Goal: Navigation & Orientation: Understand site structure

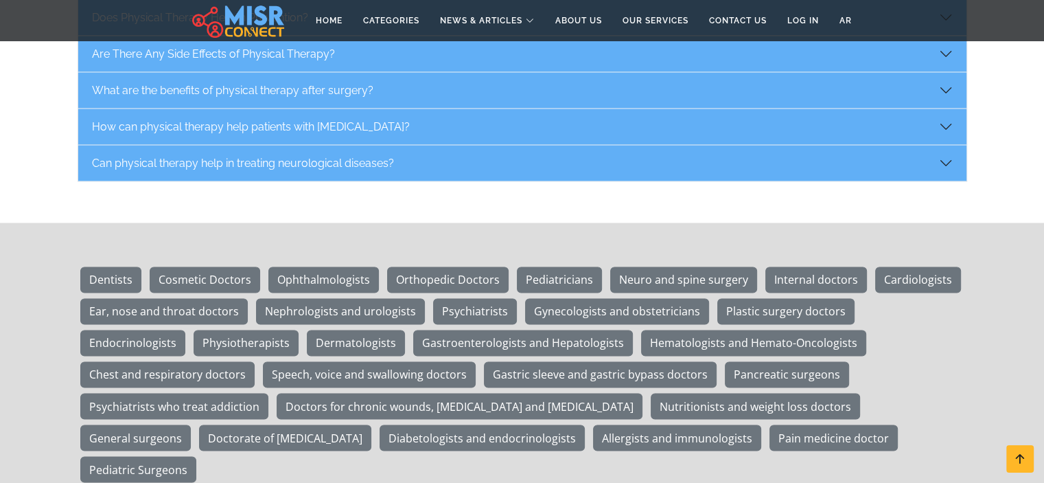
scroll to position [2335, 0]
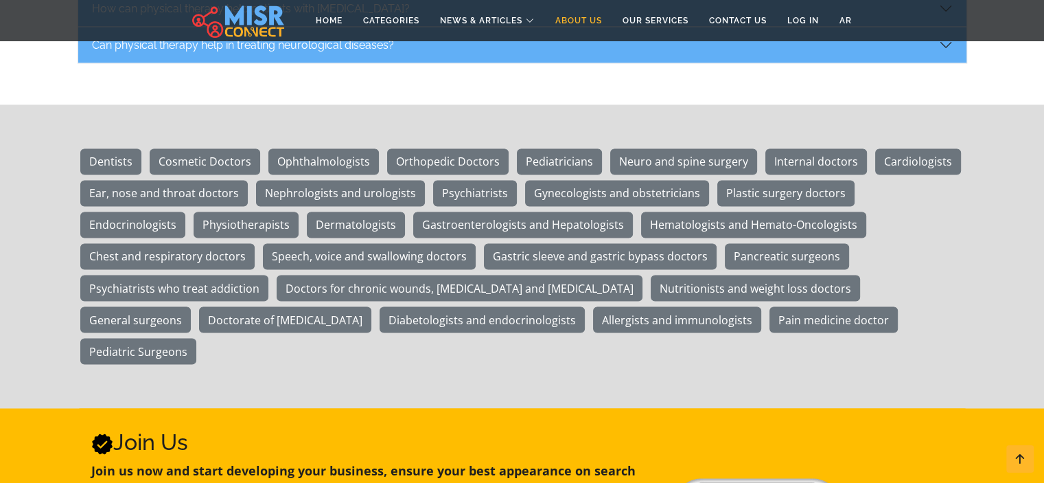
click at [577, 24] on link "About Us" at bounding box center [578, 21] width 67 height 26
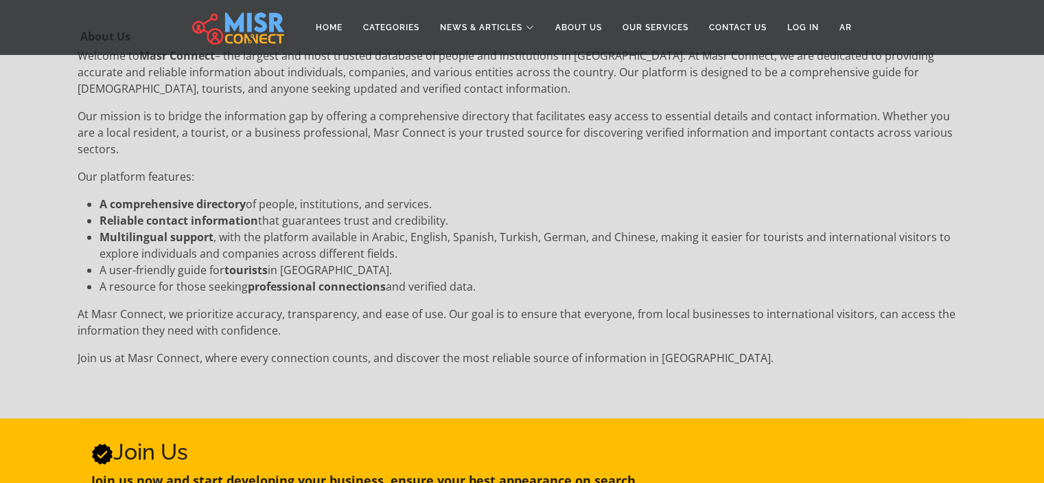
scroll to position [275, 0]
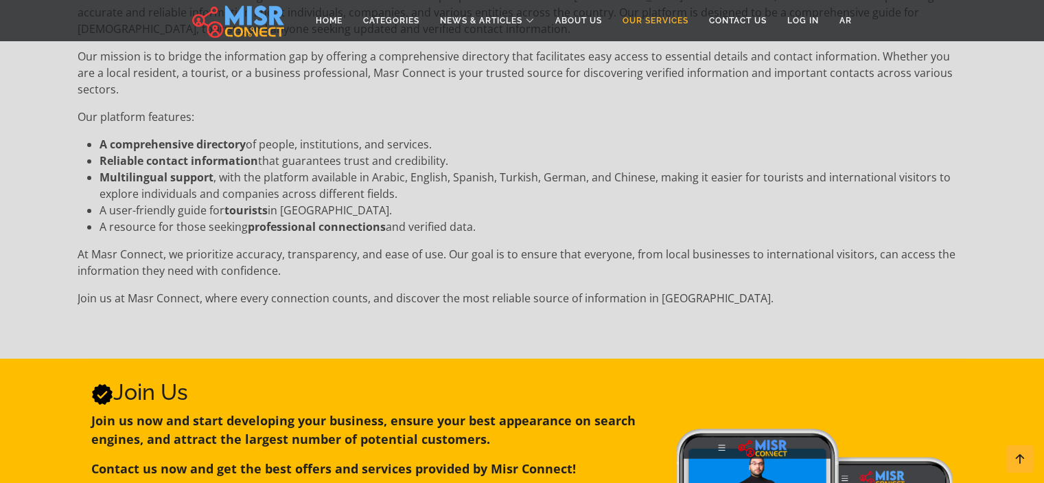
click at [668, 12] on link "Our Services" at bounding box center [656, 21] width 87 height 26
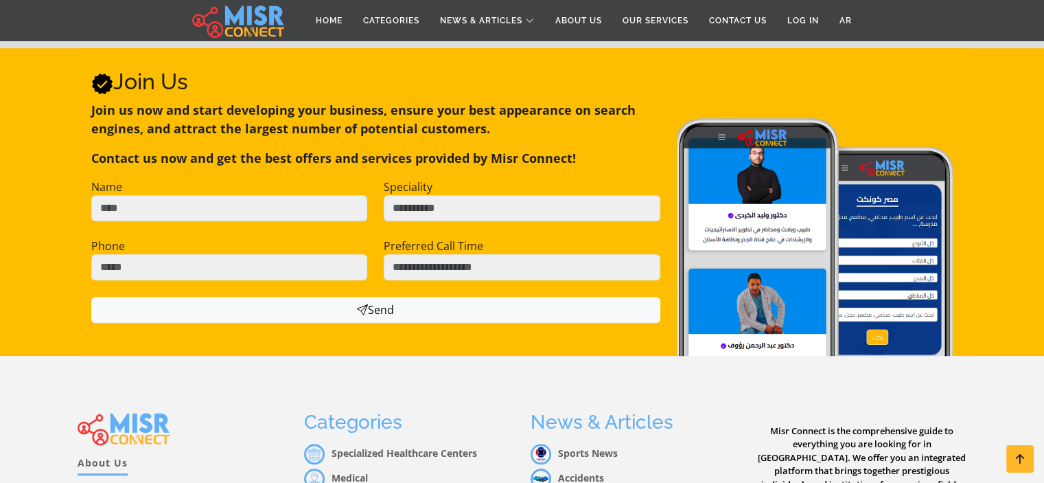
scroll to position [1215, 0]
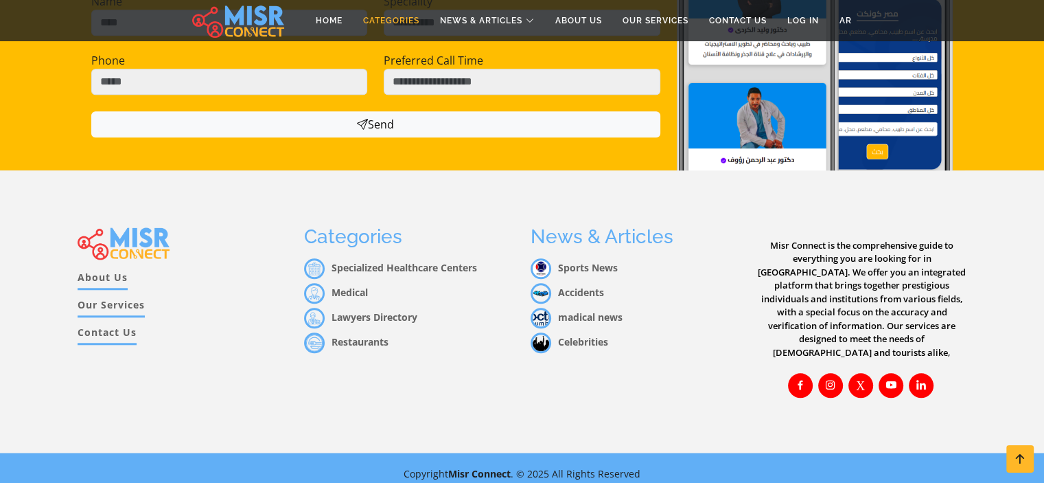
click at [387, 14] on link "Categories" at bounding box center [391, 21] width 77 height 26
